Goal: Task Accomplishment & Management: Use online tool/utility

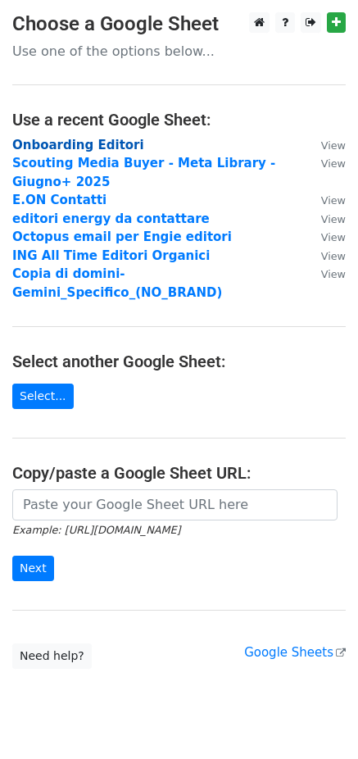
click at [65, 147] on strong "Onboarding Editori" at bounding box center [78, 145] width 132 height 15
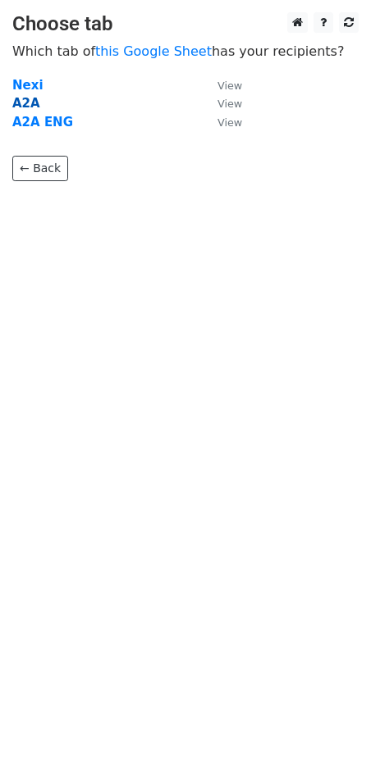
click at [26, 107] on strong "A2A" at bounding box center [26, 103] width 28 height 15
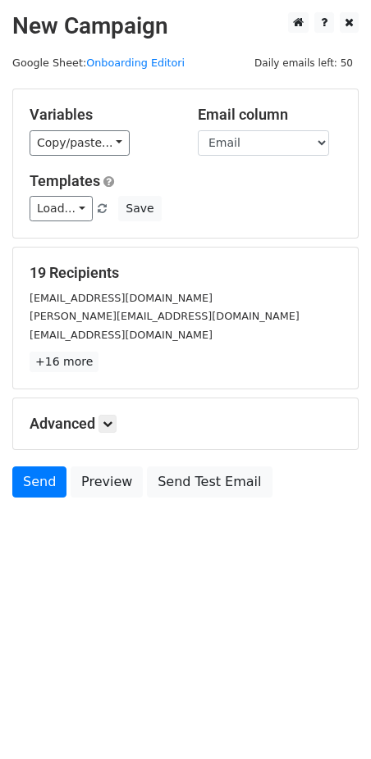
click at [81, 158] on div "Variables Copy/paste... {{affiliate_id}} {{affiliate}} {{Email}} {{Nome}} {{Lin…" at bounding box center [185, 163] width 344 height 148
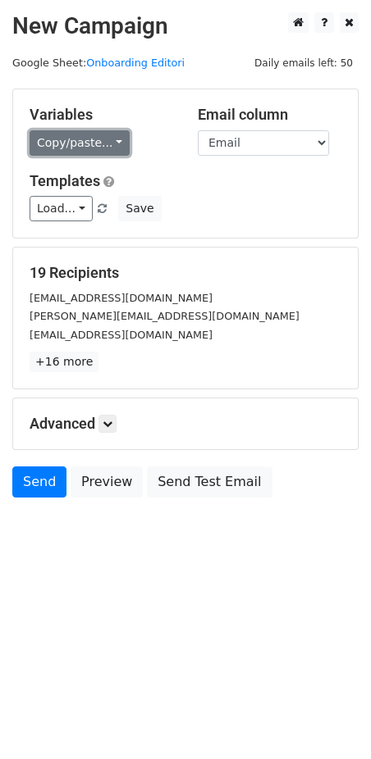
click at [75, 143] on link "Copy/paste..." at bounding box center [80, 142] width 100 height 25
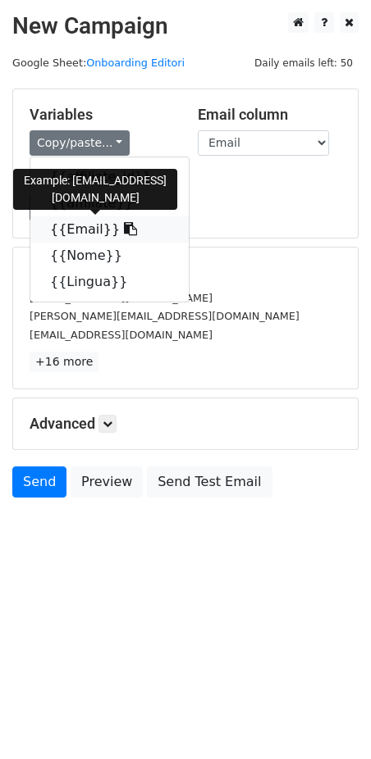
click at [124, 230] on icon at bounding box center [130, 228] width 13 height 13
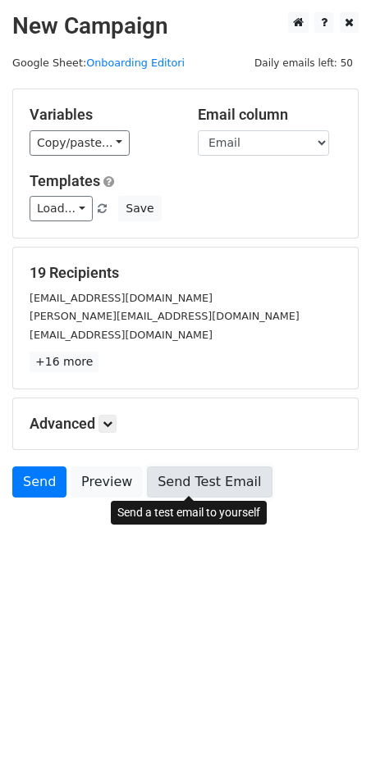
click at [187, 485] on link "Send Test Email" at bounding box center [209, 482] width 125 height 31
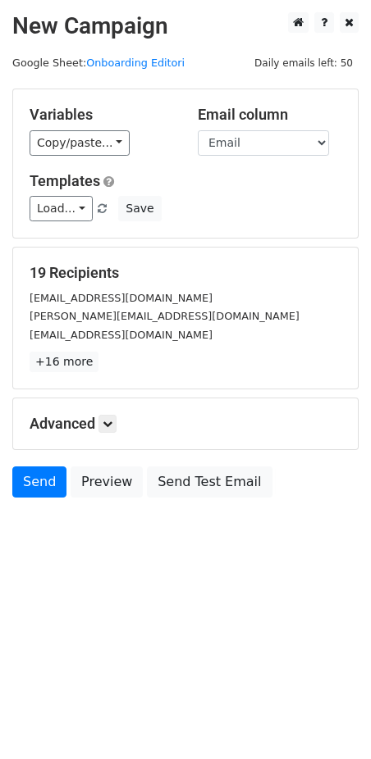
click at [128, 142] on div "Copy/paste... {{affiliate_id}} {{affiliate}} {{Email}} {{Nome}} {{Lingua}}" at bounding box center [102, 142] width 144 height 25
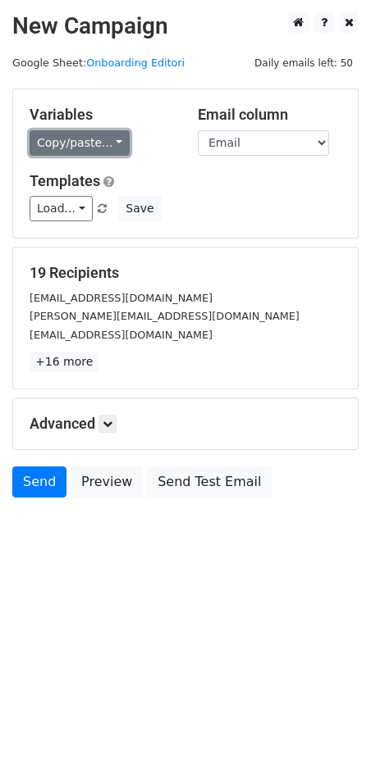
click at [84, 142] on link "Copy/paste..." at bounding box center [80, 142] width 100 height 25
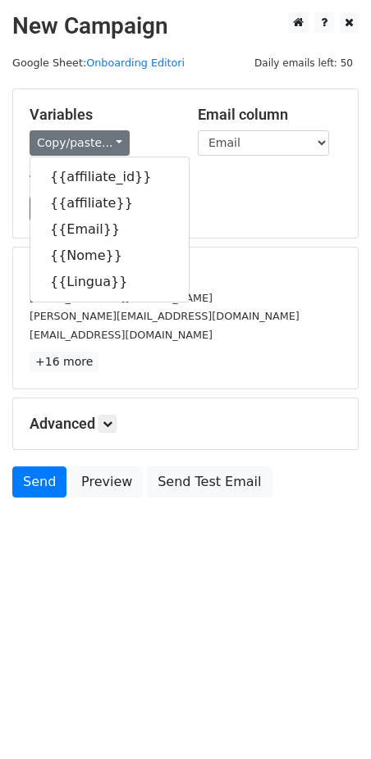
click at [283, 252] on div "19 Recipients codicesconto@imnoko.com alessandra.viggiani@dbshaper.com angeloco…" at bounding box center [185, 318] width 344 height 141
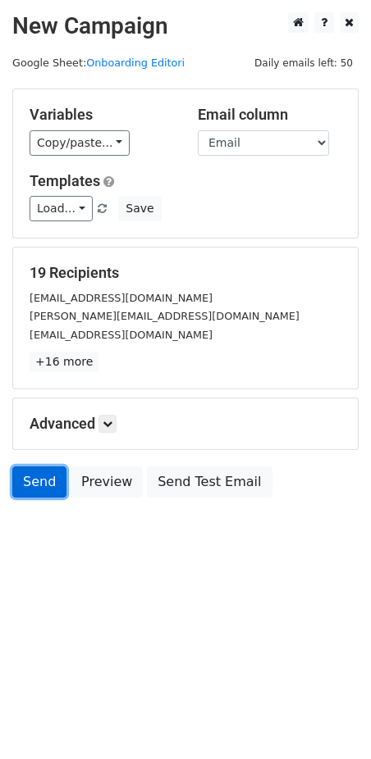
click at [49, 477] on link "Send" at bounding box center [39, 482] width 54 height 31
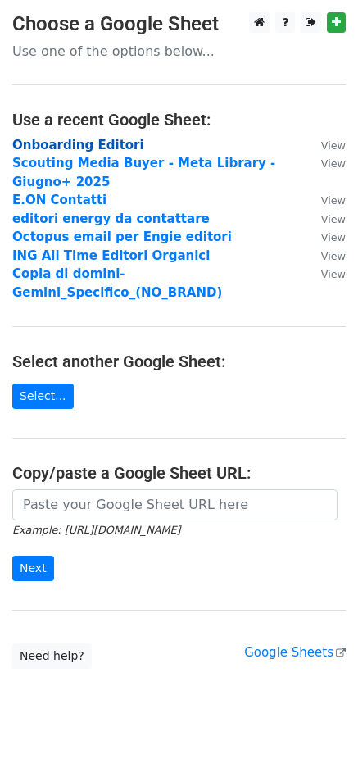
click at [55, 150] on strong "Onboarding Editori" at bounding box center [78, 145] width 132 height 15
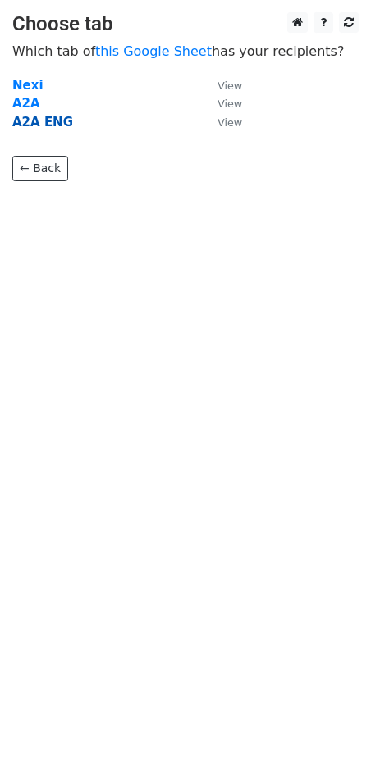
click at [42, 125] on strong "A2A ENG" at bounding box center [42, 122] width 61 height 15
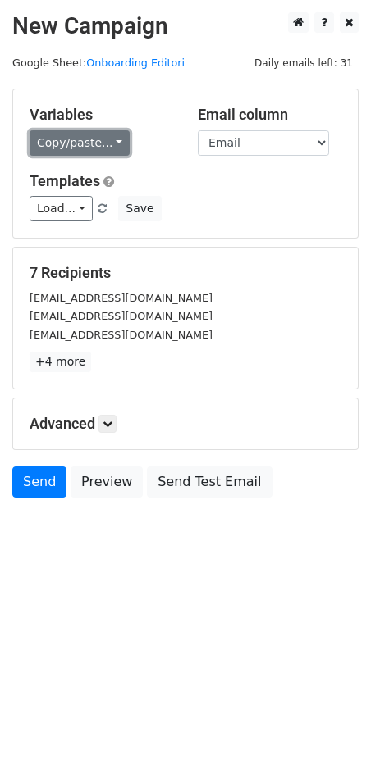
click at [85, 144] on link "Copy/paste..." at bounding box center [80, 142] width 100 height 25
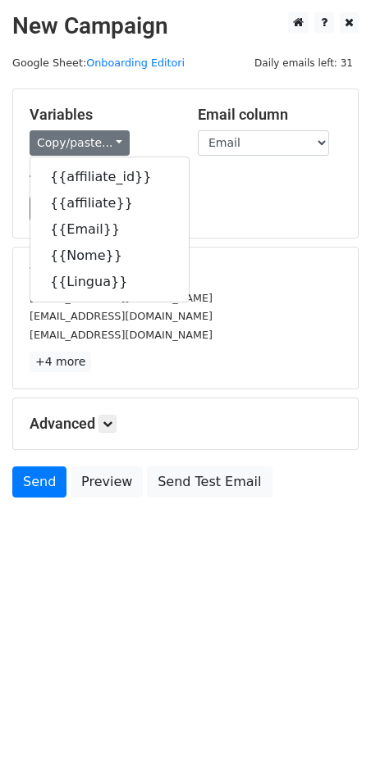
click at [204, 196] on div "Load... No templates saved Save" at bounding box center [185, 208] width 336 height 25
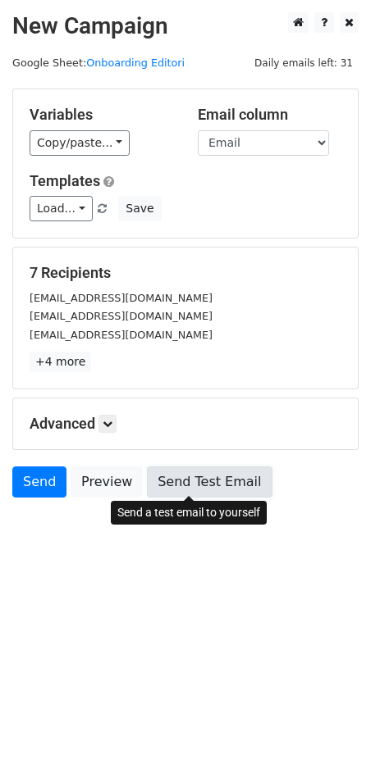
click at [181, 481] on link "Send Test Email" at bounding box center [209, 482] width 125 height 31
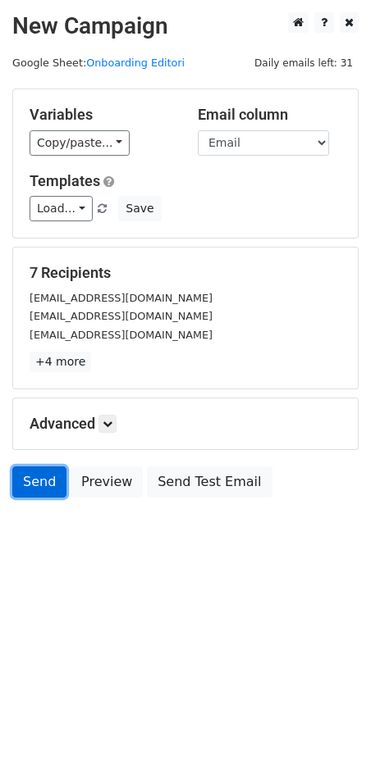
click at [46, 481] on link "Send" at bounding box center [39, 482] width 54 height 31
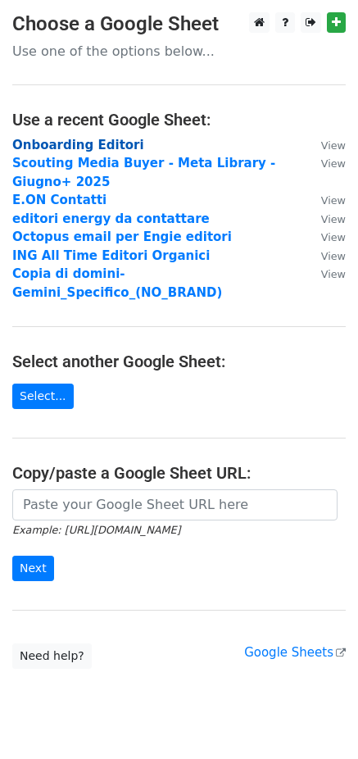
click at [61, 147] on strong "Onboarding Editori" at bounding box center [78, 145] width 132 height 15
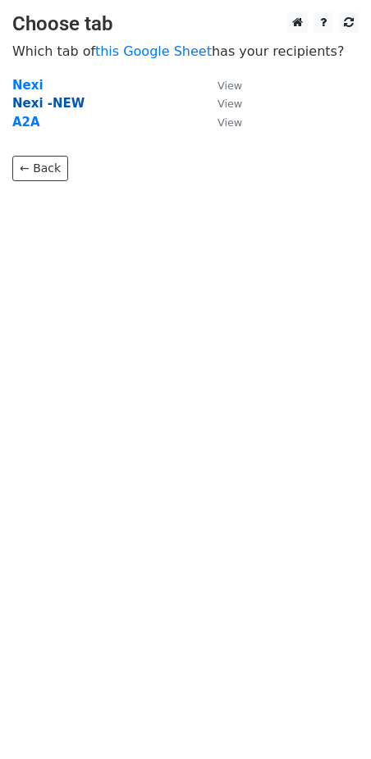
click at [52, 106] on strong "Nexi -NEW" at bounding box center [48, 103] width 72 height 15
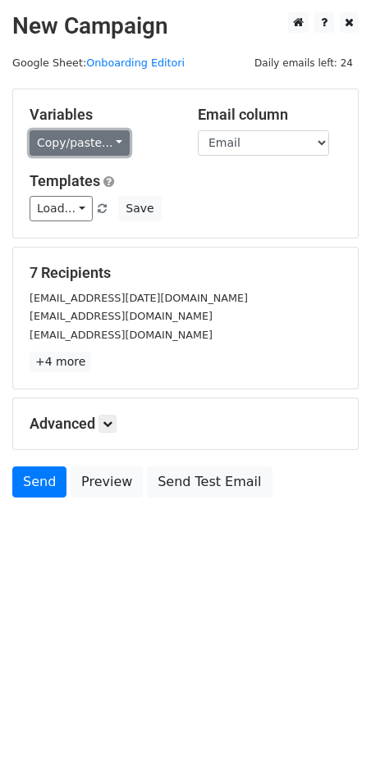
click at [77, 135] on link "Copy/paste..." at bounding box center [80, 142] width 100 height 25
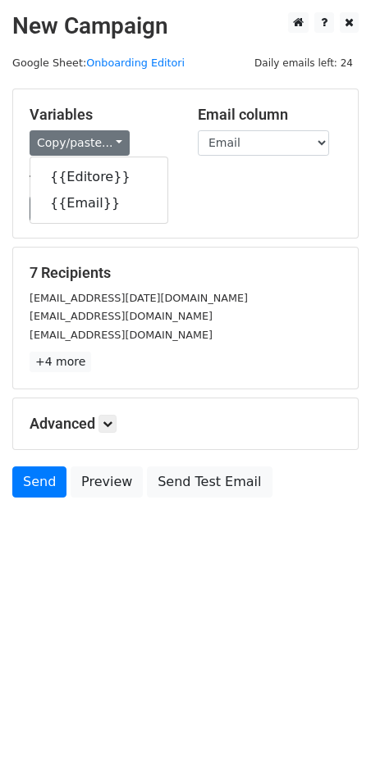
click at [215, 193] on div "Templates Load... No templates saved Save" at bounding box center [185, 197] width 336 height 50
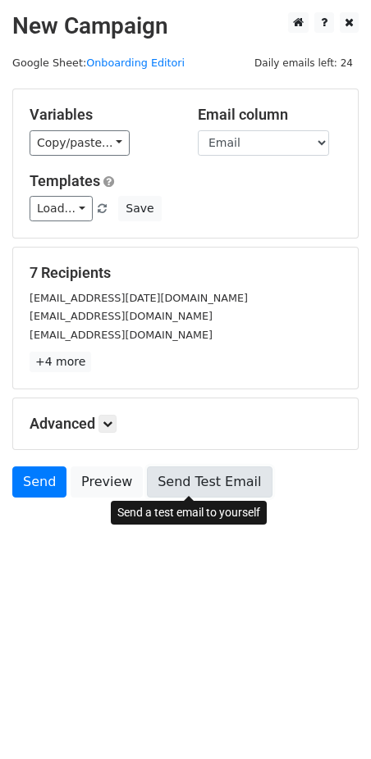
click at [187, 479] on link "Send Test Email" at bounding box center [209, 482] width 125 height 31
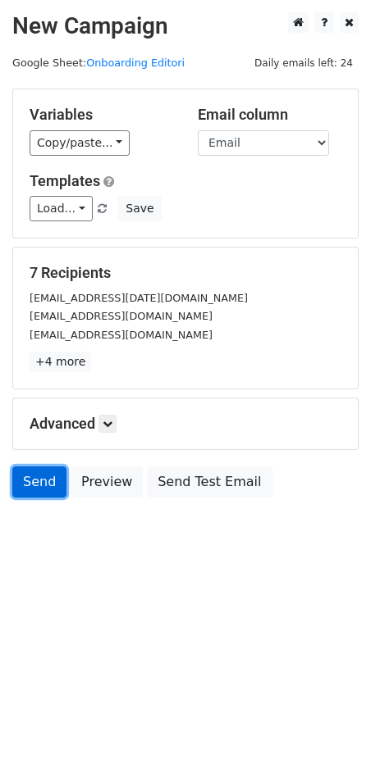
click at [30, 481] on link "Send" at bounding box center [39, 482] width 54 height 31
